Goal: Task Accomplishment & Management: Manage account settings

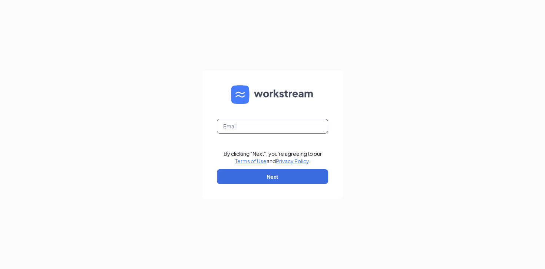
click at [242, 127] on input "text" at bounding box center [272, 126] width 111 height 15
type input "shabridgescfa@gmail.com"
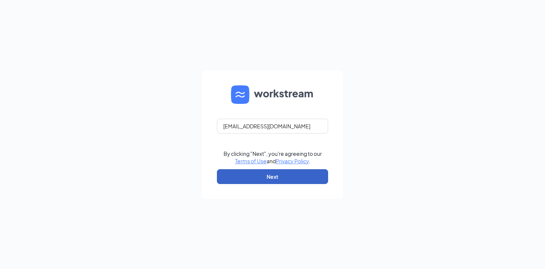
click at [264, 176] on button "Next" at bounding box center [272, 176] width 111 height 15
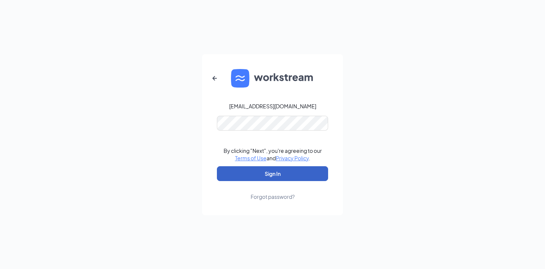
click at [268, 175] on button "Sign In" at bounding box center [272, 173] width 111 height 15
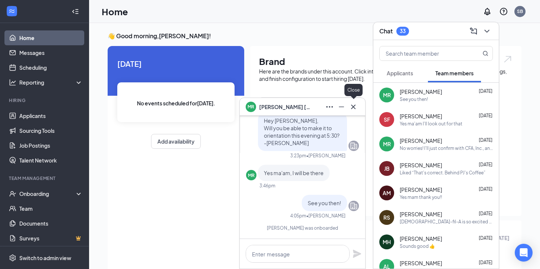
click at [355, 105] on icon "Cross" at bounding box center [353, 106] width 9 height 9
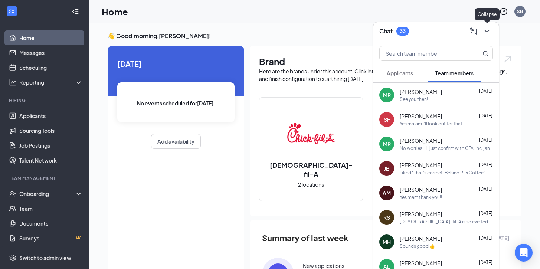
click at [488, 29] on icon "ChevronDown" at bounding box center [486, 31] width 9 height 9
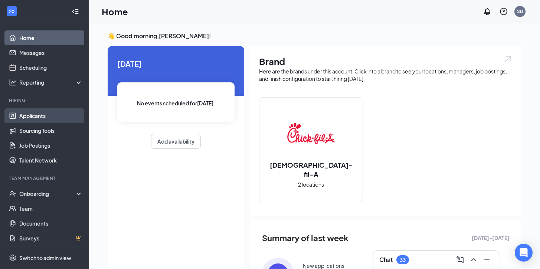
click at [34, 113] on link "Applicants" at bounding box center [50, 115] width 63 height 15
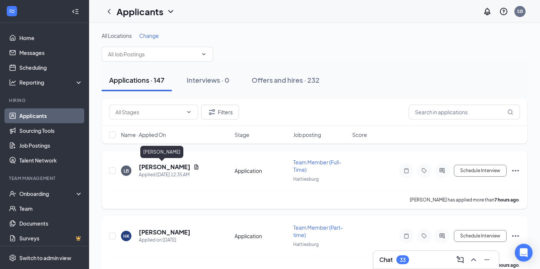
click at [157, 168] on h5 "[PERSON_NAME]" at bounding box center [165, 167] width 52 height 8
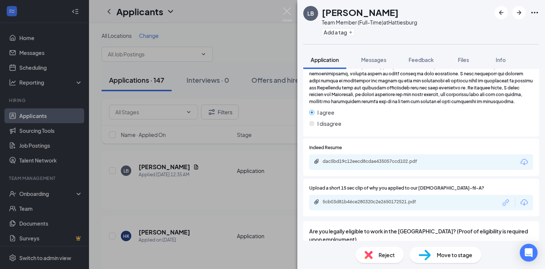
scroll to position [852, 0]
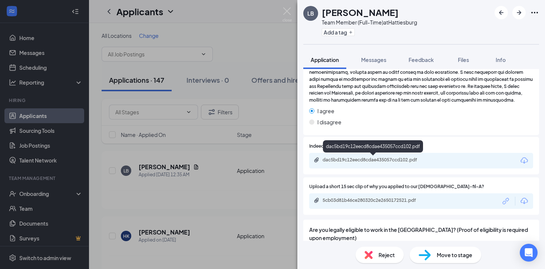
click at [373, 158] on div "dac5bd19c12eecd8cdae435057ccd102.pdf" at bounding box center [375, 160] width 104 height 6
